Goal: Task Accomplishment & Management: Manage account settings

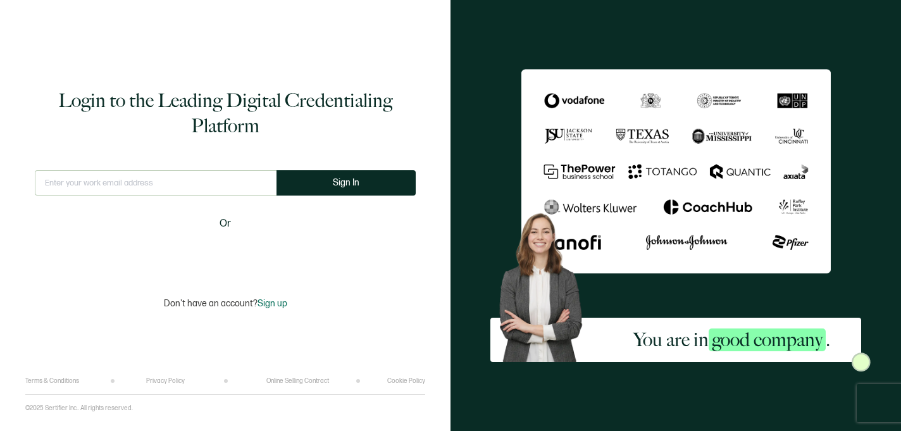
click at [123, 195] on div "This doesn't look like a valid email." at bounding box center [156, 188] width 242 height 36
click at [122, 182] on input "text" at bounding box center [156, 182] width 242 height 25
type input "[EMAIL_ADDRESS][DOMAIN_NAME]"
click at [373, 198] on form "[EMAIL_ADDRESS][DOMAIN_NAME] This doesn't look like a valid email. Sign In" at bounding box center [225, 188] width 381 height 36
click at [373, 192] on button "Sign In" at bounding box center [345, 182] width 139 height 25
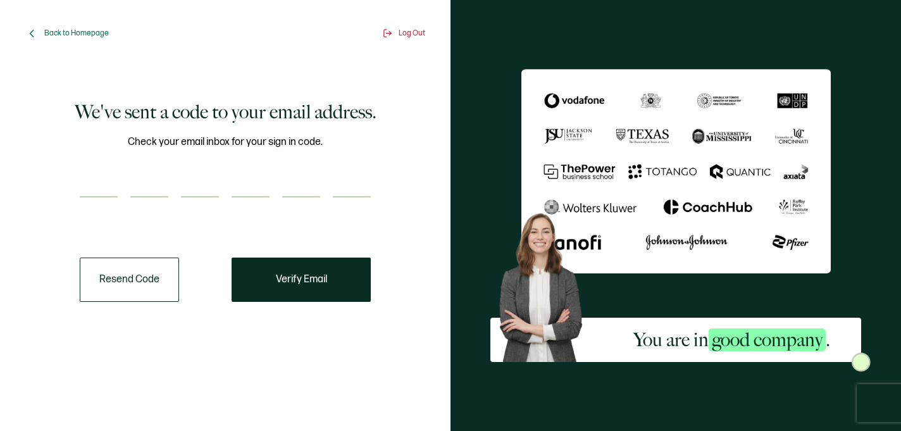
click at [93, 183] on input "number" at bounding box center [99, 184] width 38 height 25
paste input "5"
type input "5"
type input "7"
type input "8"
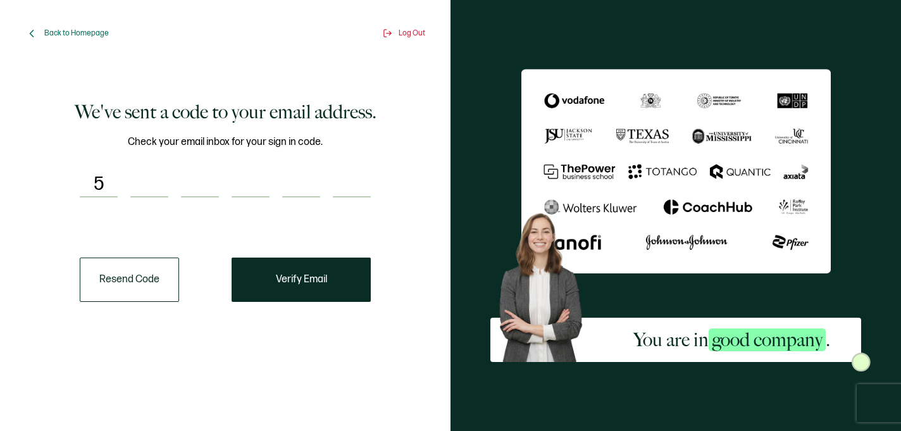
type input "6"
type input "9"
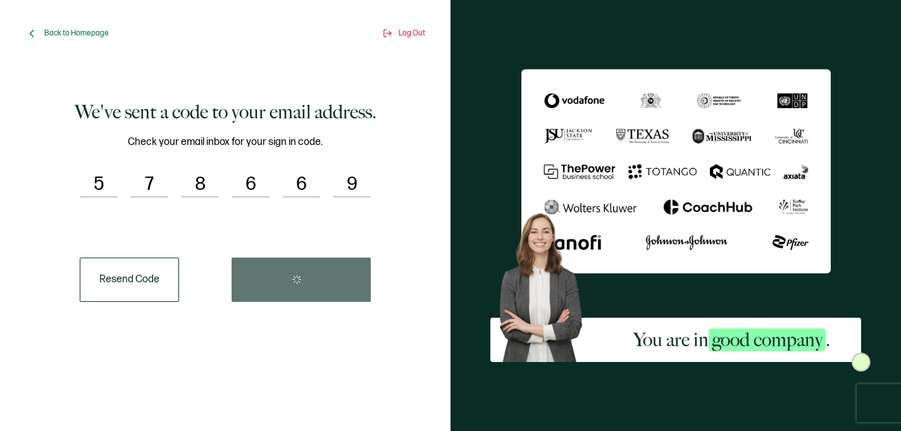
click at [320, 290] on div "Resend Code" at bounding box center [225, 279] width 291 height 44
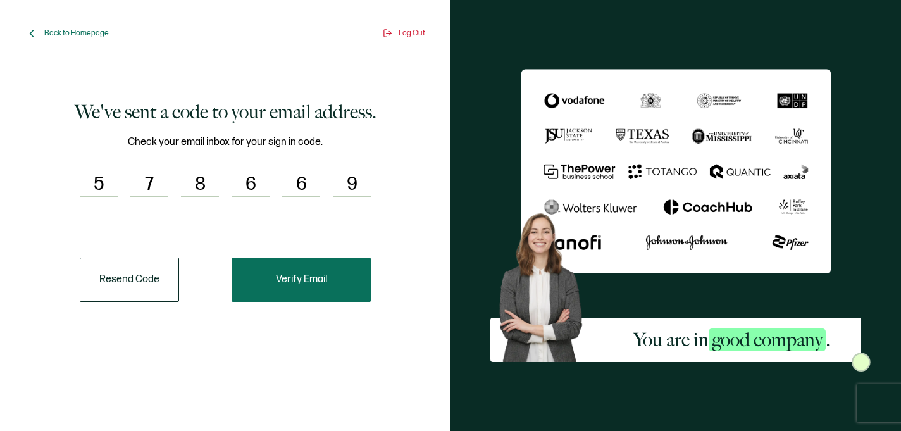
click at [337, 272] on button "Verify Email" at bounding box center [301, 279] width 139 height 44
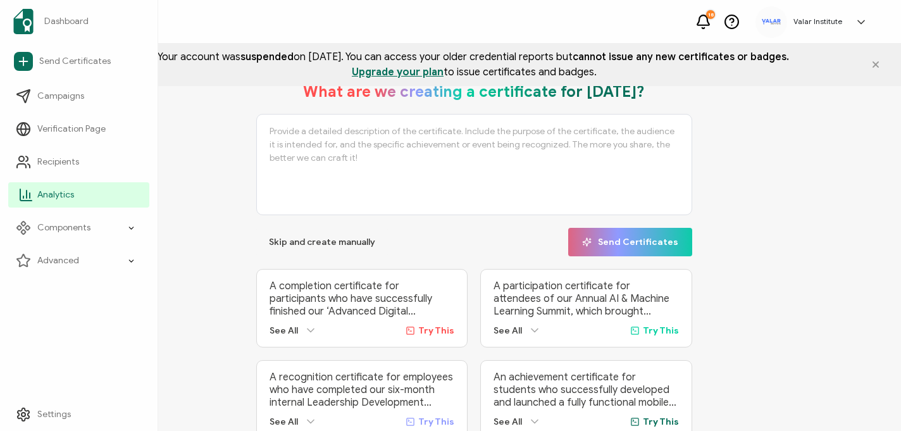
click at [39, 194] on span "Analytics" at bounding box center [55, 195] width 37 height 13
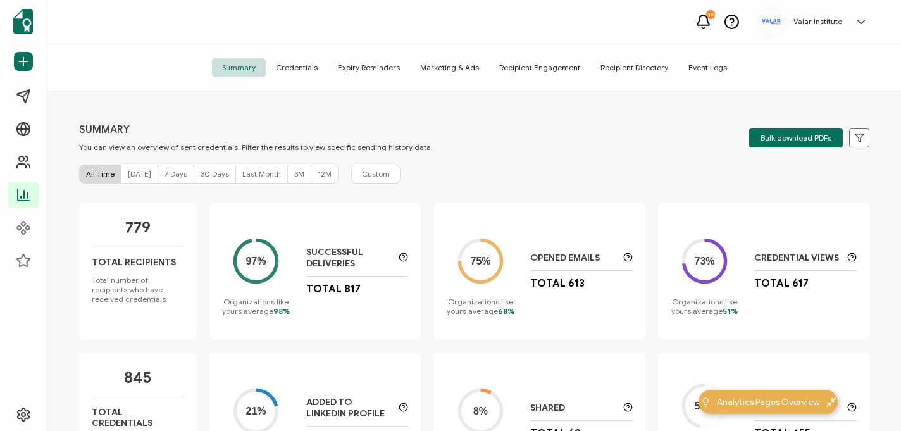
click at [296, 67] on span "Credentials" at bounding box center [297, 67] width 62 height 19
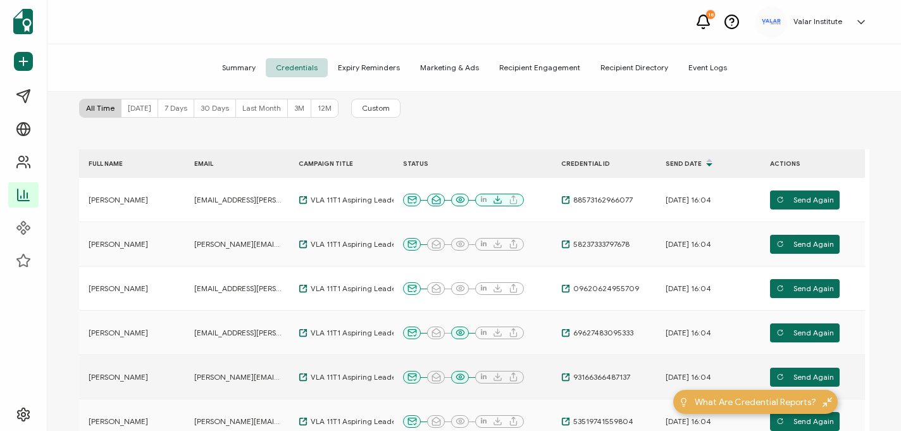
scroll to position [78, 0]
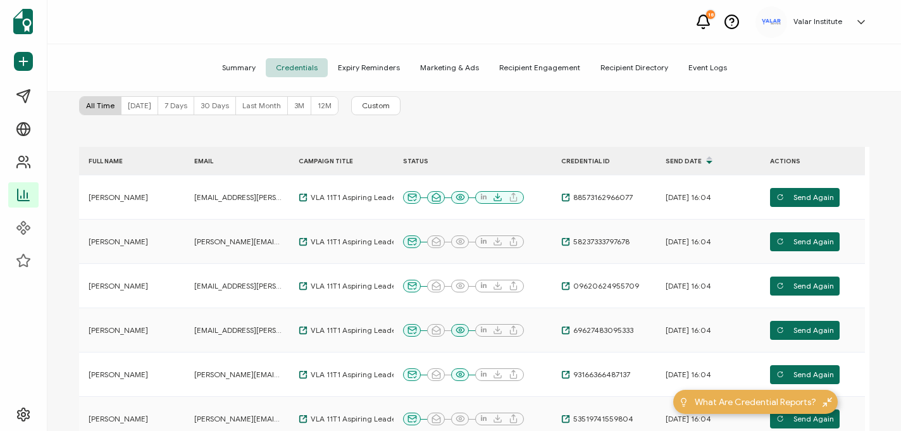
click at [219, 107] on span "30 Days" at bounding box center [215, 105] width 28 height 9
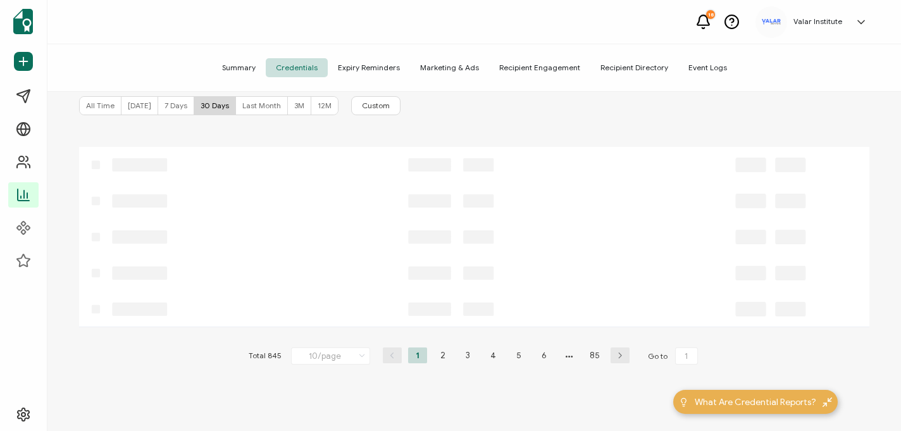
scroll to position [0, 0]
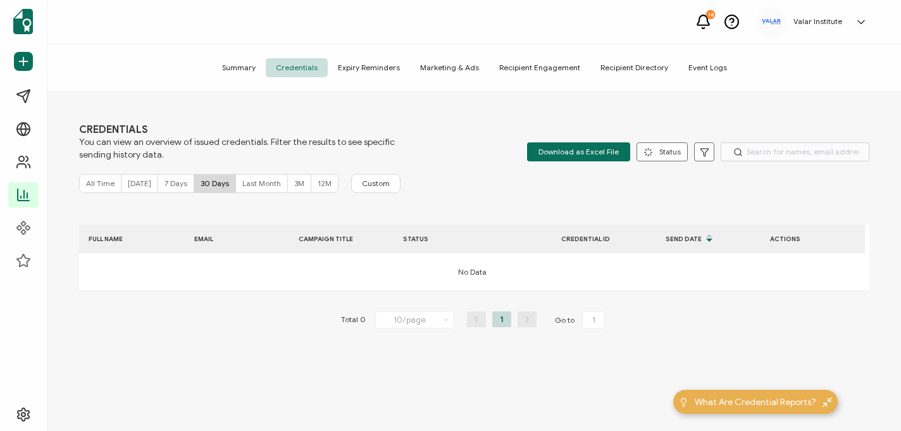
click at [299, 185] on div "3M" at bounding box center [299, 184] width 23 height 18
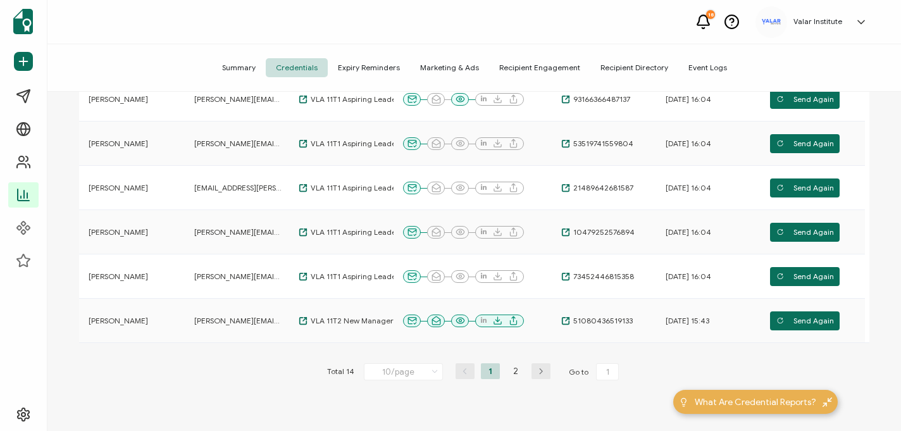
scroll to position [357, 0]
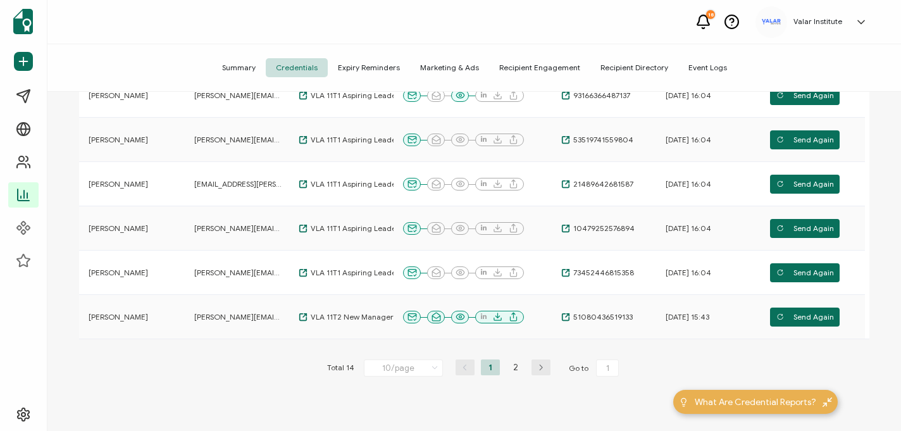
click at [432, 367] on icon at bounding box center [435, 368] width 13 height 14
click at [395, 315] on span "50/page" at bounding box center [390, 312] width 32 height 9
type input "50/page"
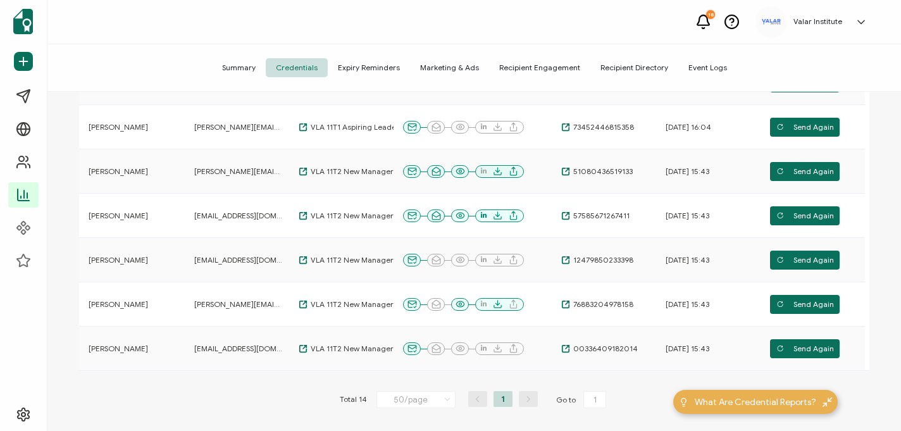
scroll to position [524, 0]
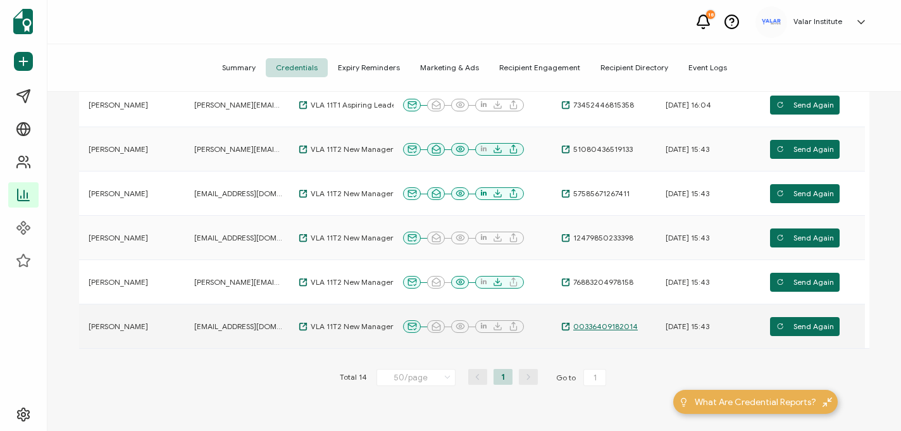
drag, startPoint x: 647, startPoint y: 326, endPoint x: 575, endPoint y: 328, distance: 71.5
click at [575, 328] on div "00336409182014" at bounding box center [604, 326] width 104 height 10
copy span "00336409182014"
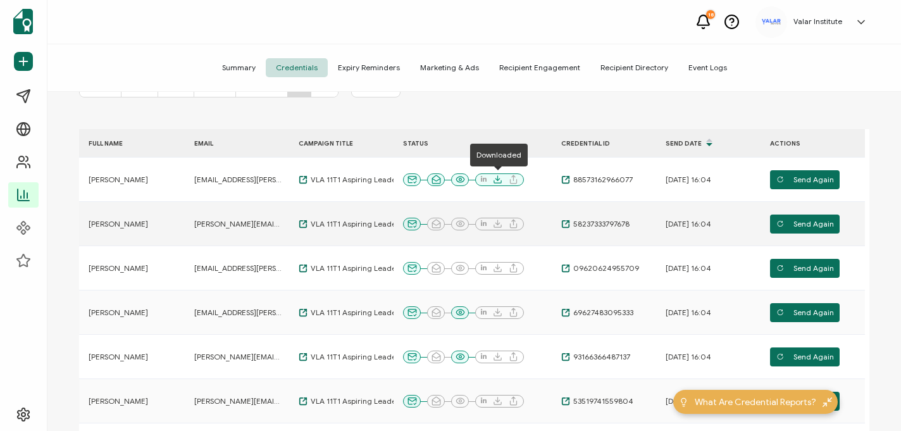
scroll to position [98, 0]
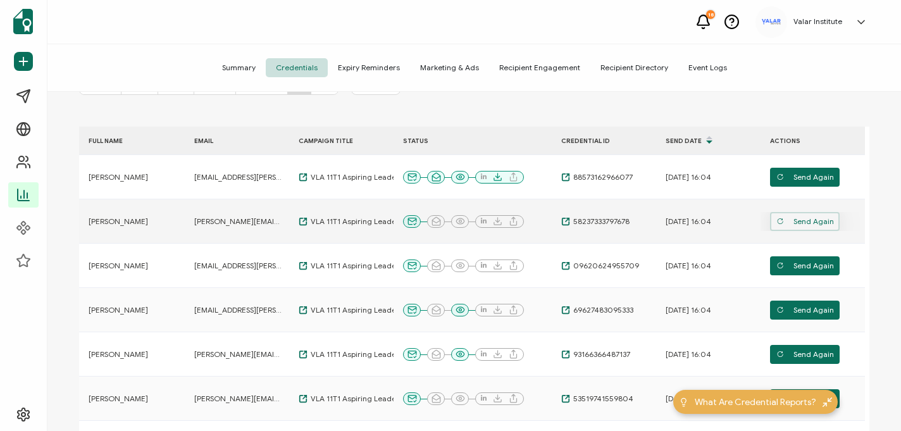
click at [798, 223] on span "Send Again" at bounding box center [805, 221] width 58 height 19
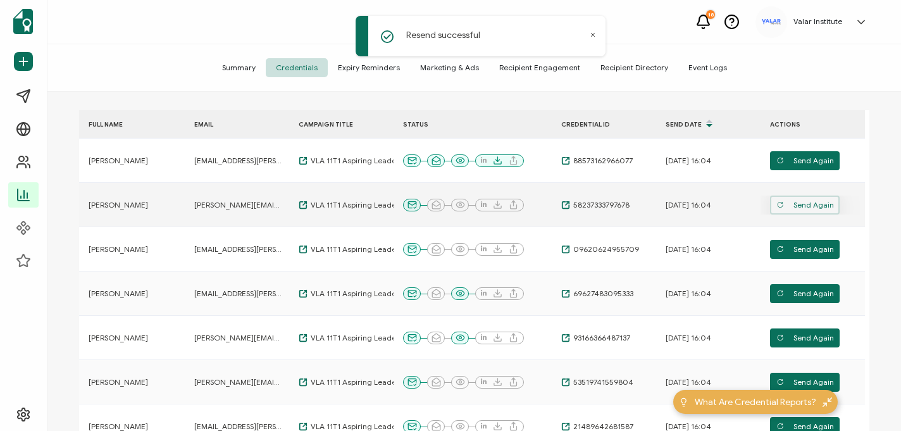
scroll to position [175, 0]
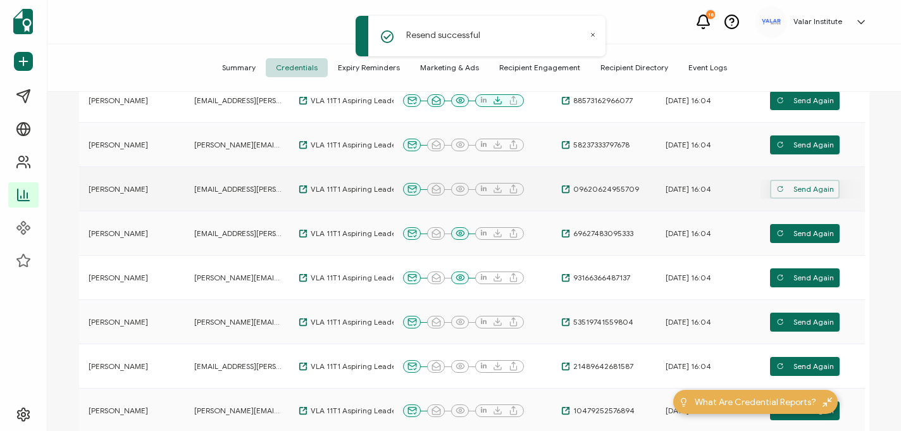
click at [802, 186] on span "Send Again" at bounding box center [805, 189] width 58 height 19
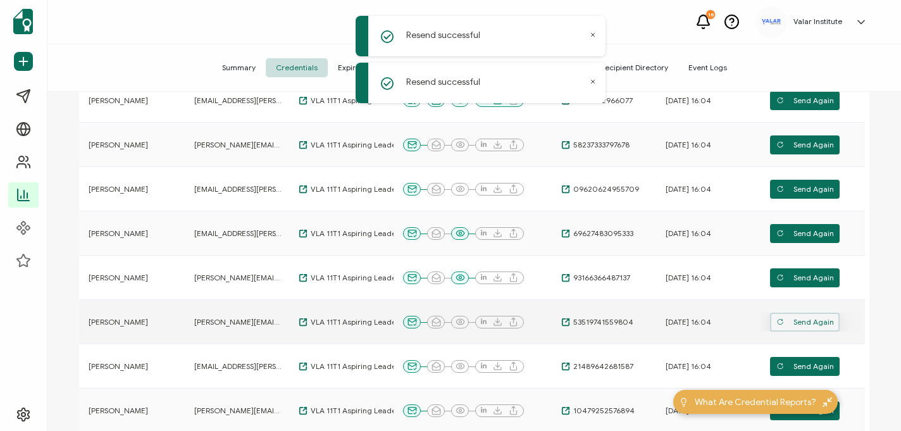
click at [809, 325] on span "Send Again" at bounding box center [805, 322] width 58 height 19
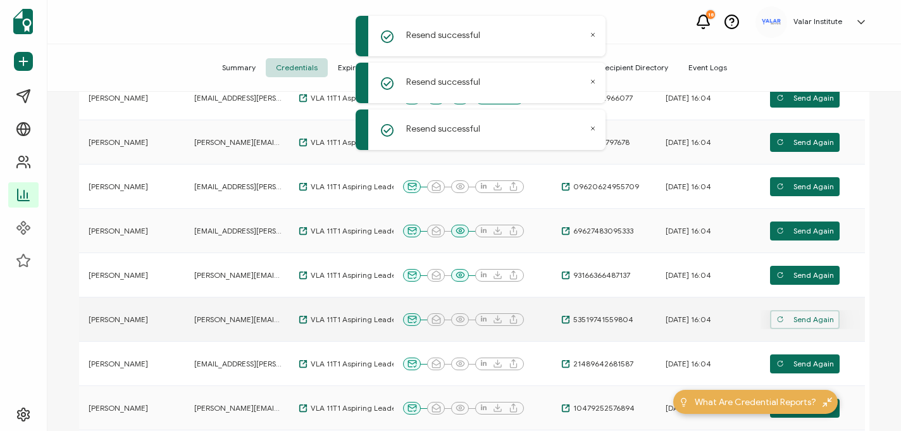
scroll to position [180, 0]
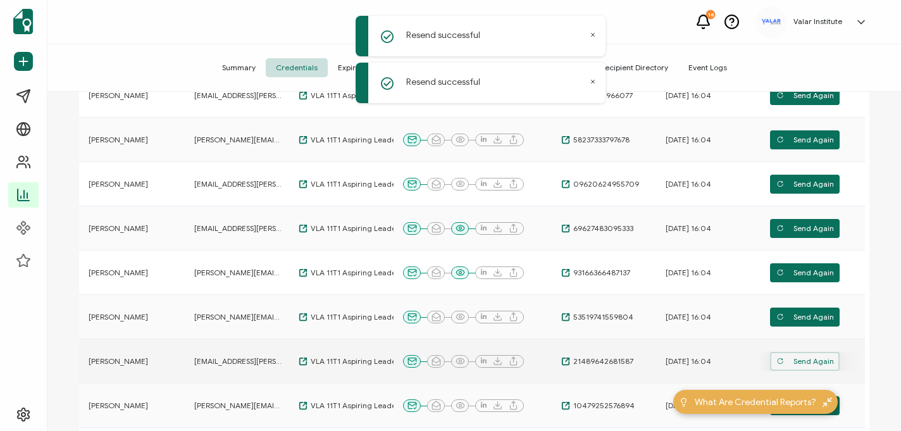
click at [800, 365] on span "Send Again" at bounding box center [805, 361] width 58 height 19
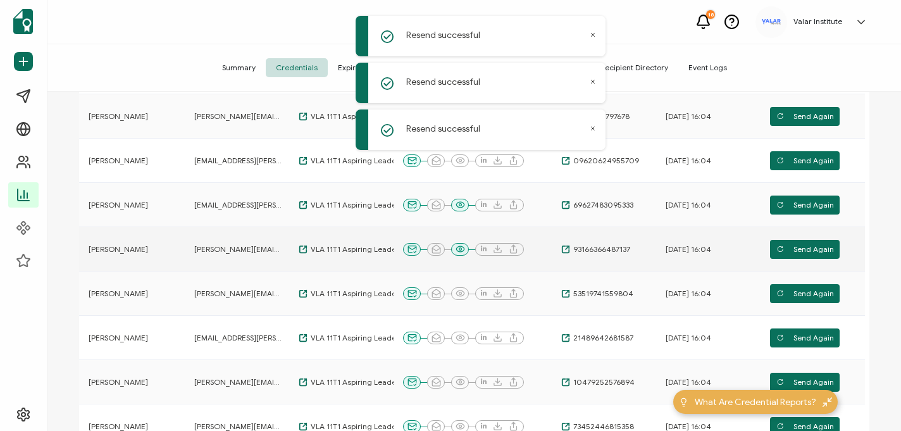
scroll to position [232, 0]
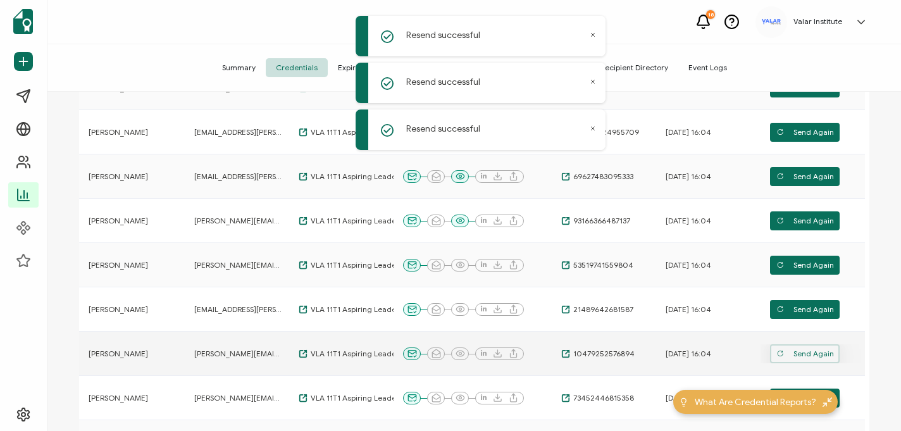
click at [820, 352] on span "Send Again" at bounding box center [805, 353] width 58 height 19
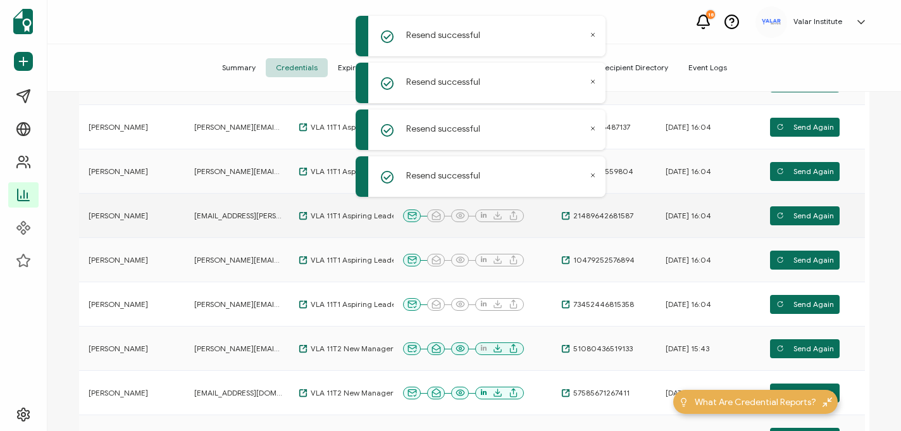
scroll to position [330, 0]
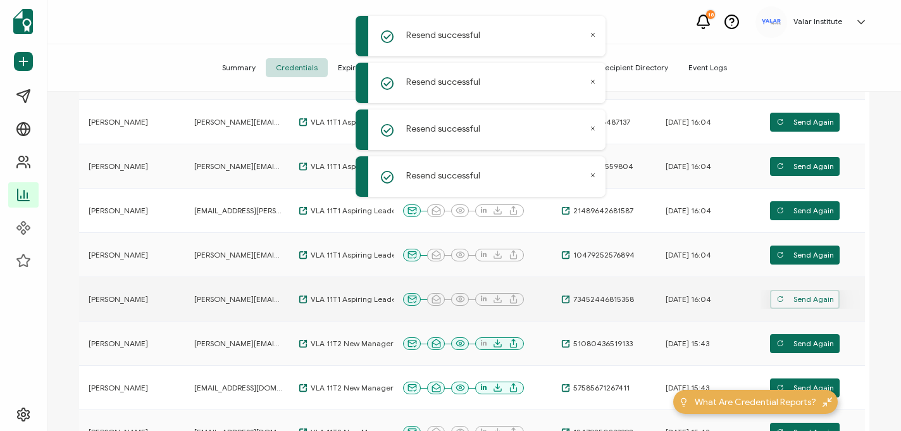
click at [794, 299] on span "Send Again" at bounding box center [805, 299] width 58 height 19
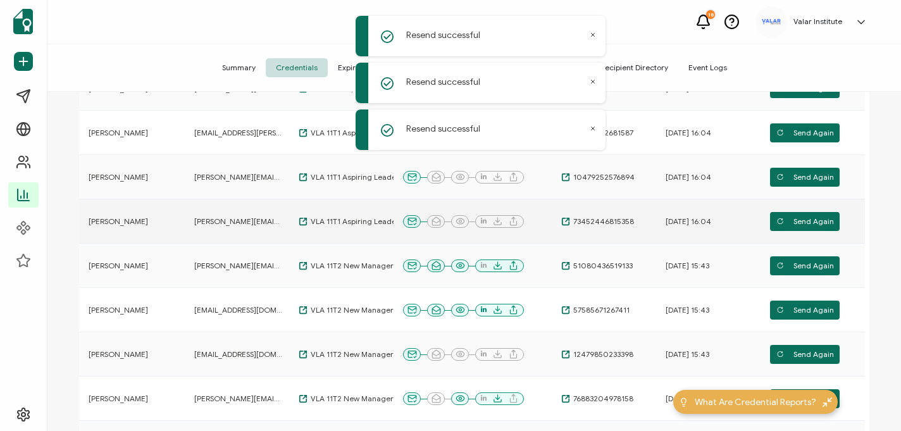
scroll to position [445, 0]
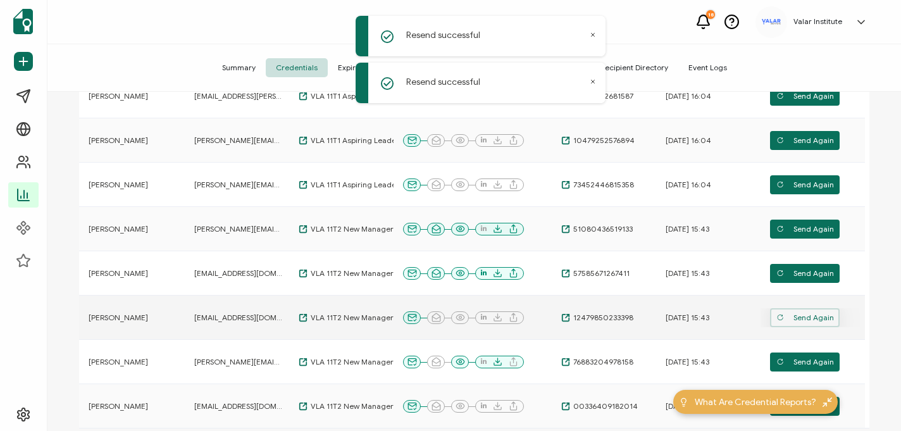
click at [810, 319] on span "Send Again" at bounding box center [805, 317] width 58 height 19
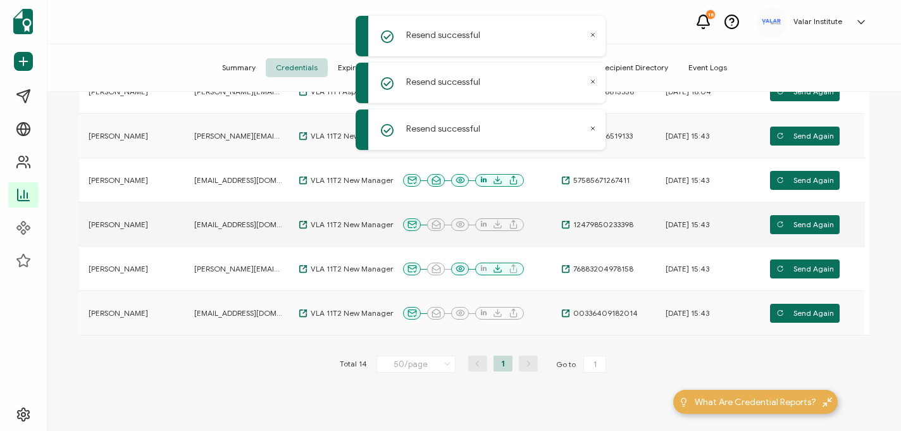
scroll to position [540, 0]
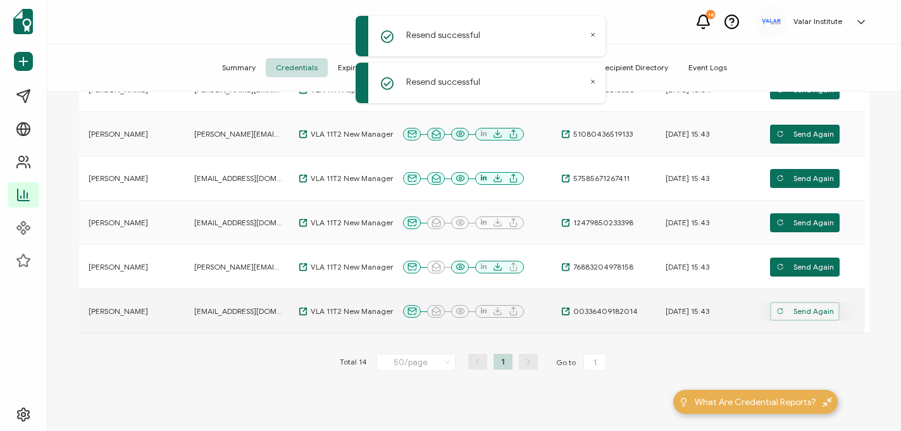
click at [796, 313] on span "Send Again" at bounding box center [805, 311] width 58 height 19
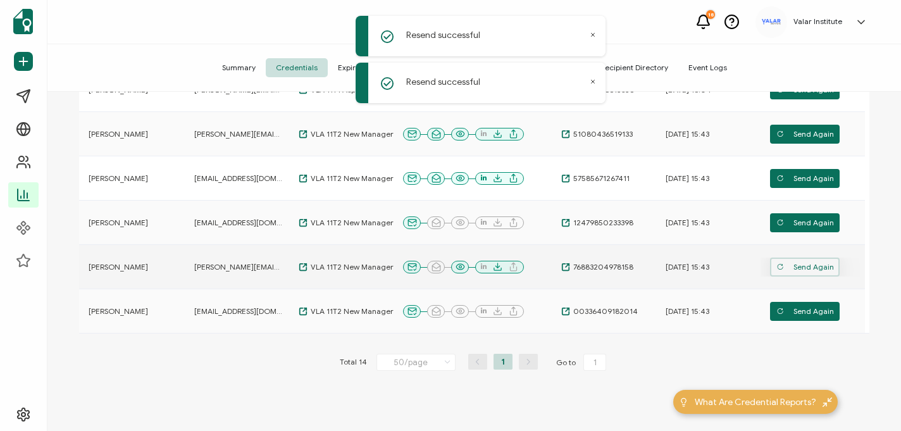
click at [816, 268] on span "Send Again" at bounding box center [805, 266] width 58 height 19
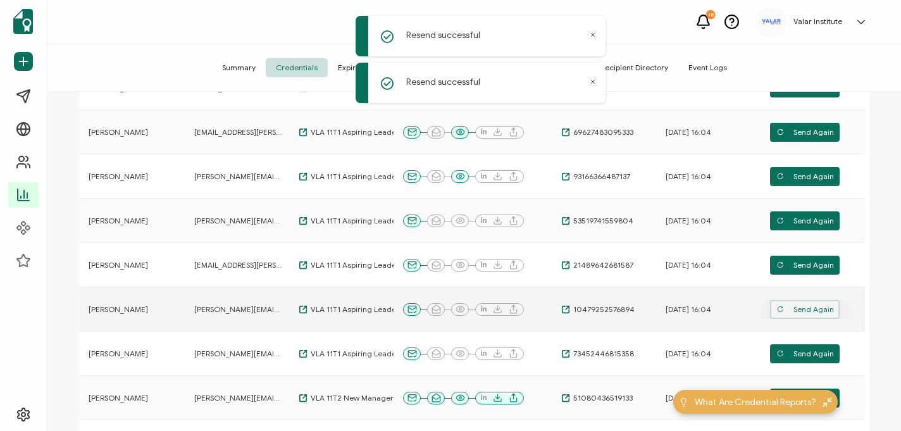
scroll to position [0, 0]
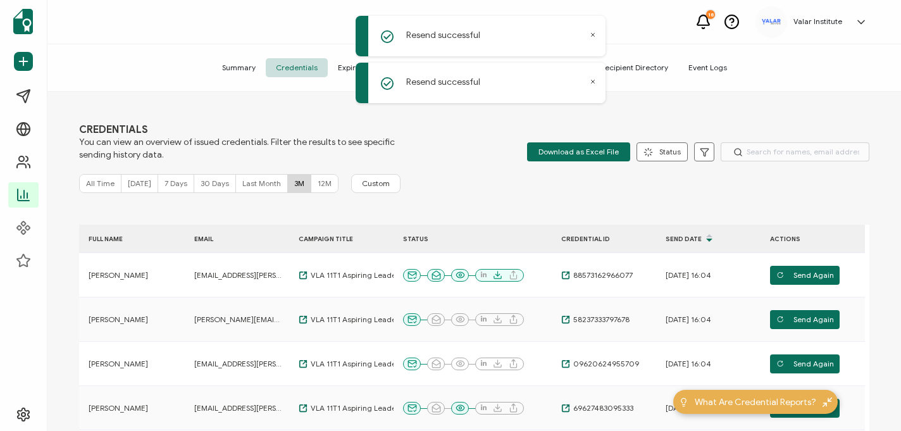
click at [738, 178] on div "All Time [DATE] 7 Days 30 Days Last Month 3M 12M Custom" at bounding box center [474, 183] width 790 height 19
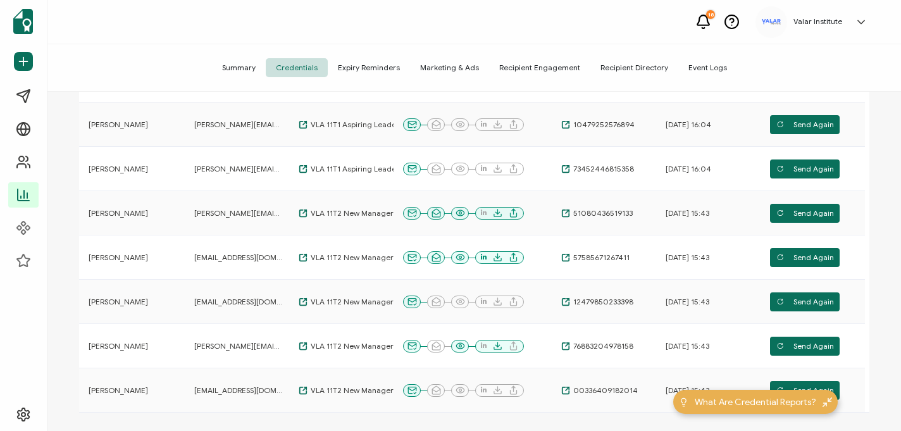
scroll to position [600, 0]
